Goal: Task Accomplishment & Management: Use online tool/utility

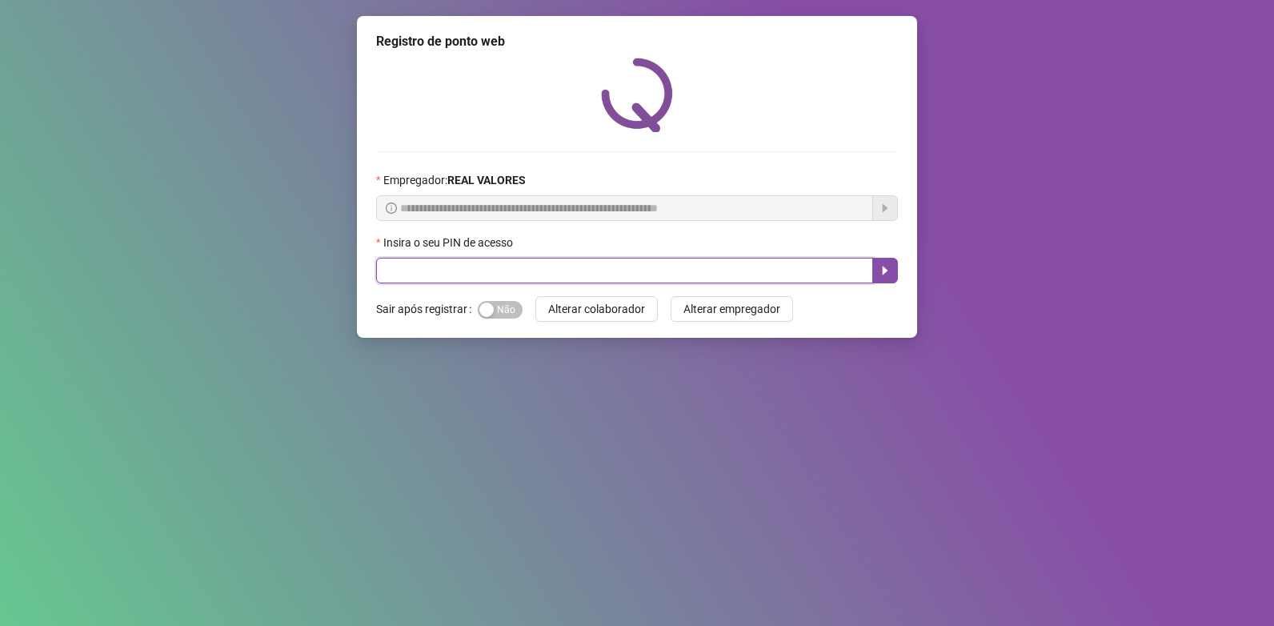
click at [586, 269] on input "text" at bounding box center [624, 271] width 497 height 26
type input "*****"
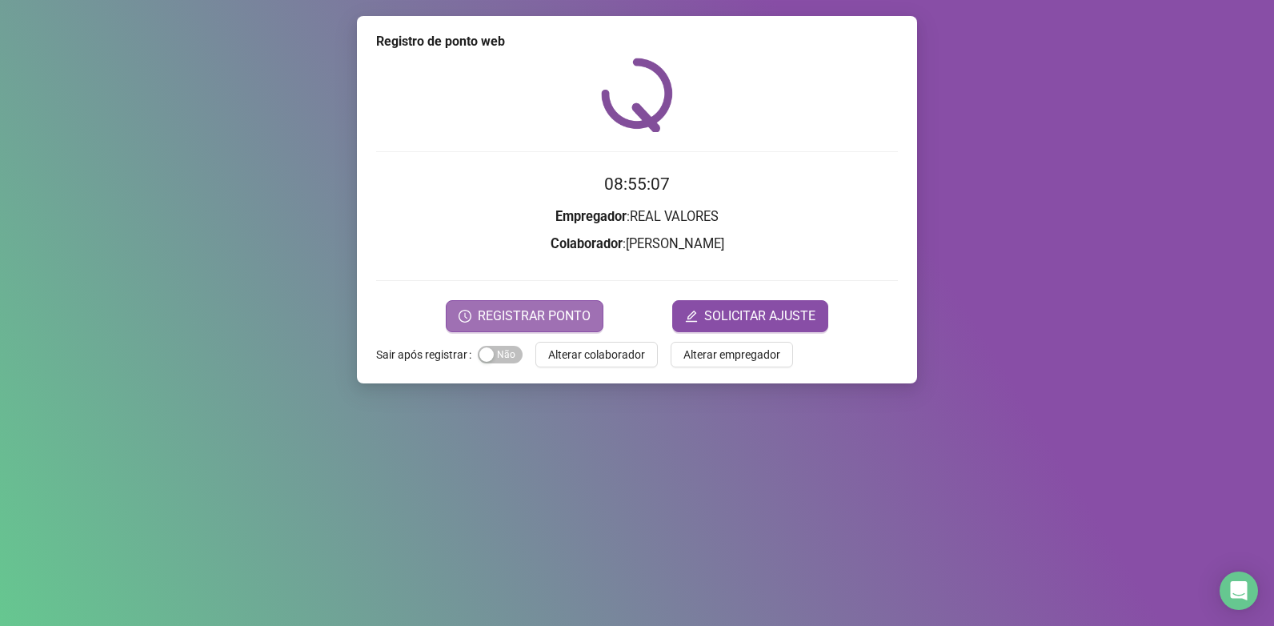
click at [532, 315] on span "REGISTRAR PONTO" at bounding box center [534, 315] width 113 height 19
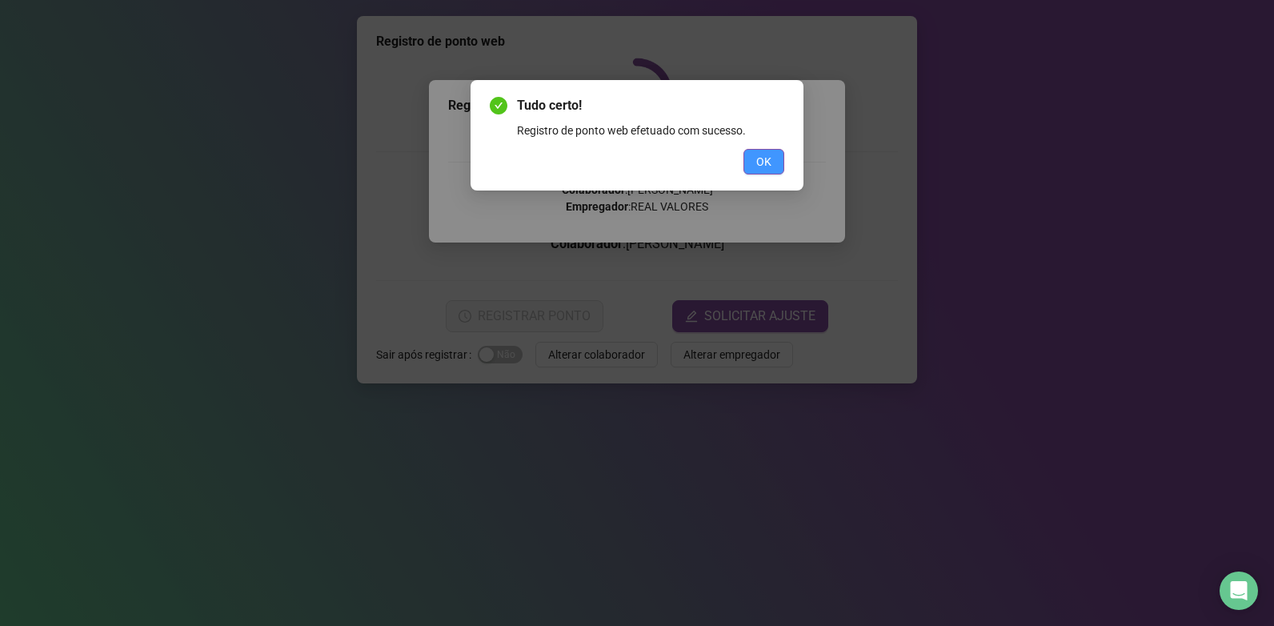
click at [774, 158] on button "OK" at bounding box center [763, 162] width 41 height 26
